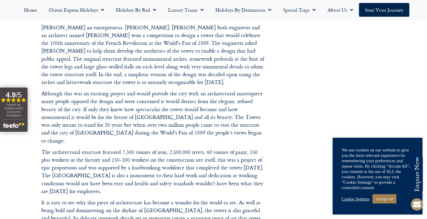
scroll to position [67, 0]
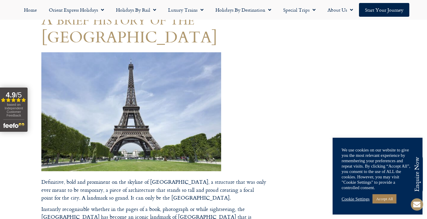
drag, startPoint x: 31, startPoint y: 66, endPoint x: 72, endPoint y: 83, distance: 44.7
